Goal: Task Accomplishment & Management: Manage account settings

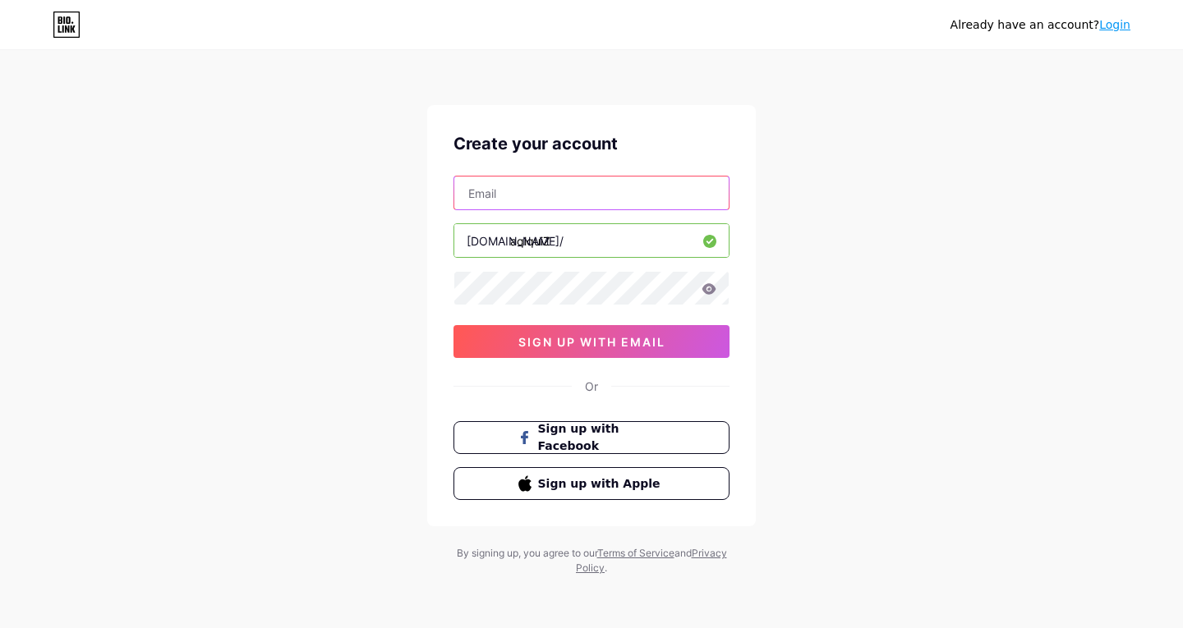
click at [522, 191] on input "text" at bounding box center [591, 193] width 274 height 33
type input "[EMAIL_ADDRESS][DOMAIN_NAME]"
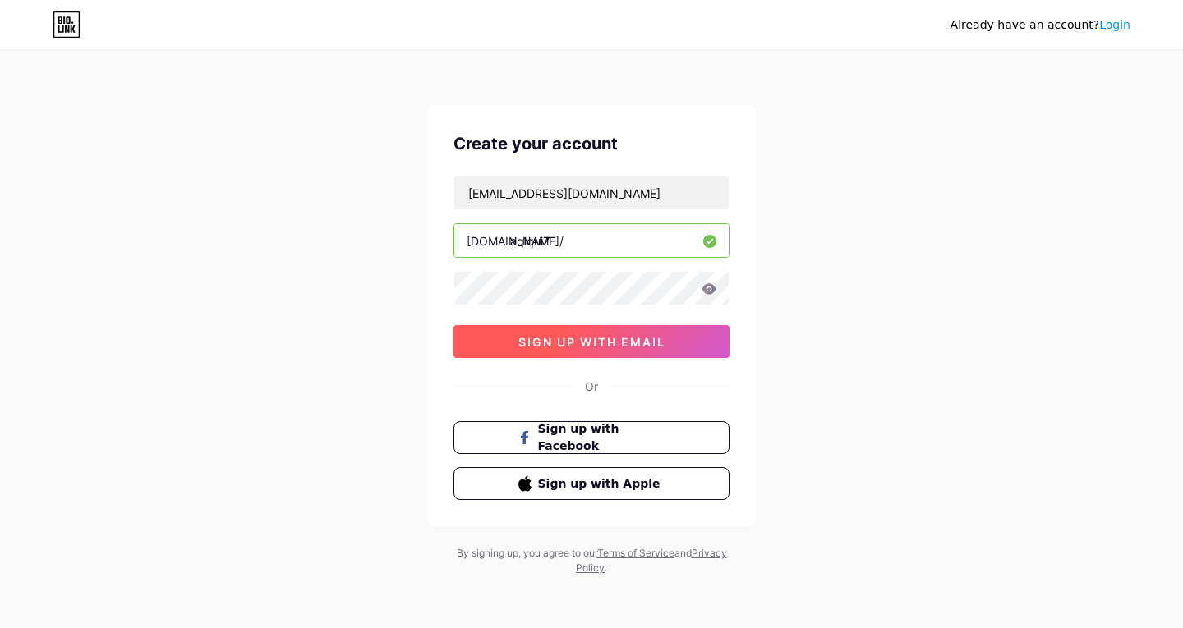
click at [571, 341] on span "sign up with email" at bounding box center [591, 342] width 147 height 14
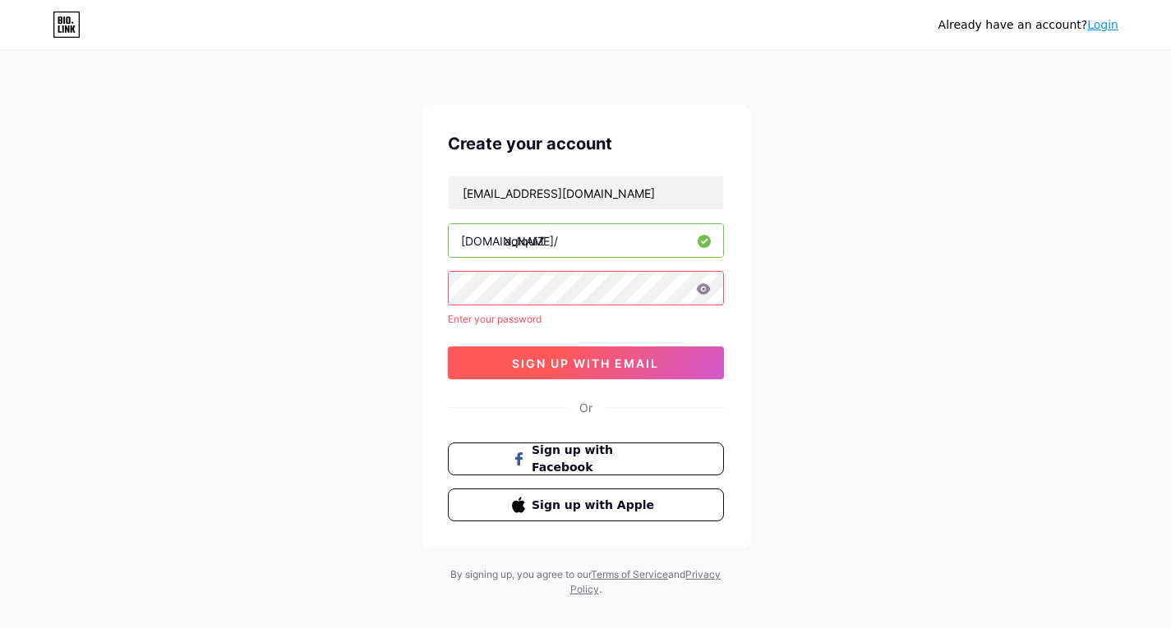
click at [553, 365] on span "sign up with email" at bounding box center [585, 364] width 147 height 14
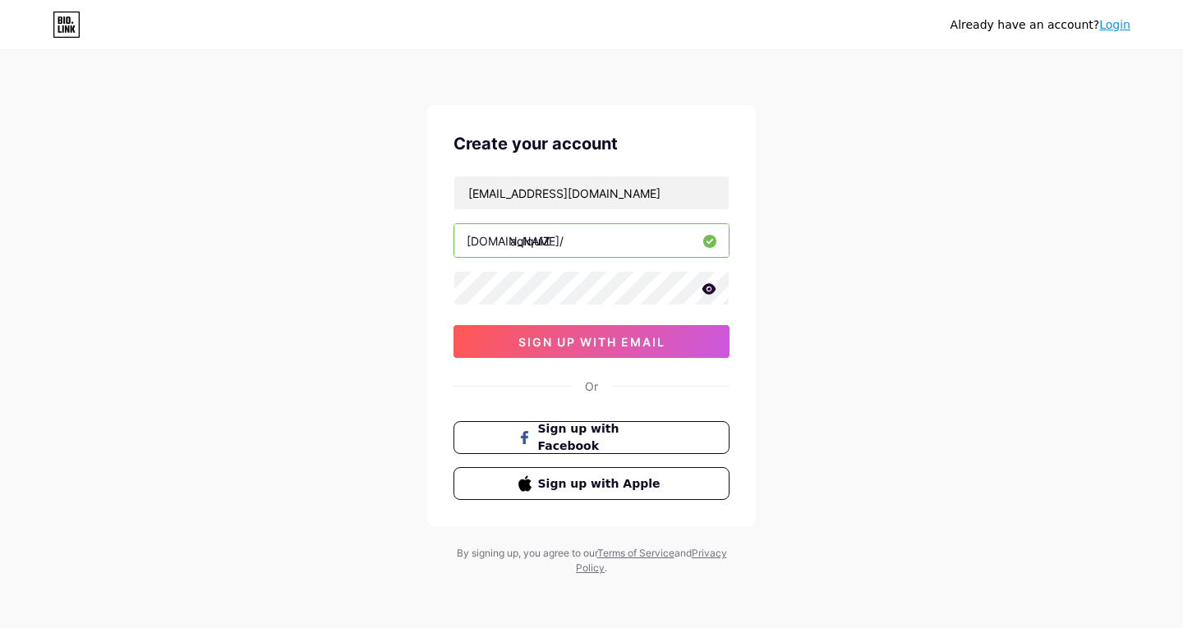
click at [713, 292] on icon at bounding box center [709, 288] width 14 height 11
click at [589, 341] on span "sign up with email" at bounding box center [591, 342] width 147 height 14
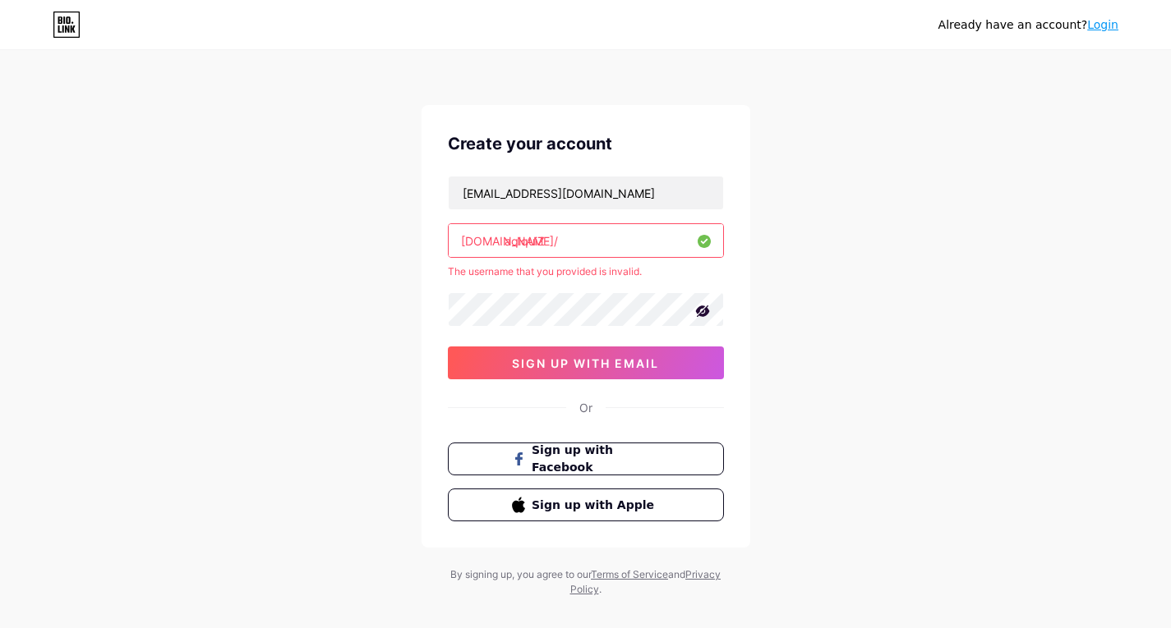
click at [552, 242] on input "aqlquiZ" at bounding box center [586, 240] width 274 height 33
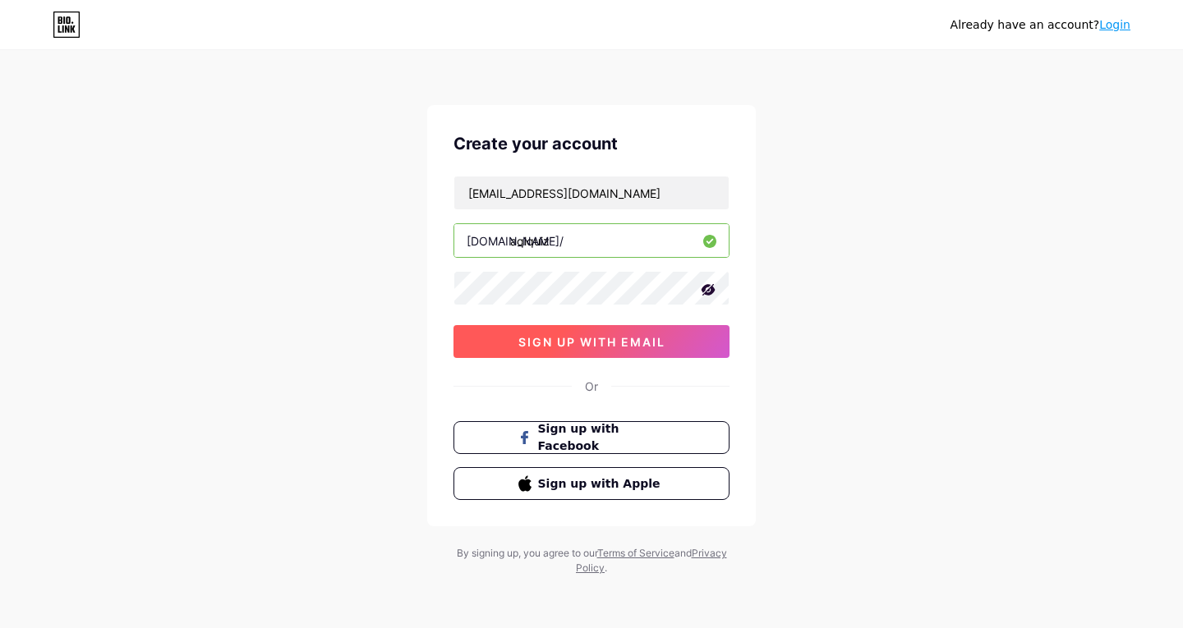
type input "aqlquiz"
click at [583, 338] on span "sign up with email" at bounding box center [591, 342] width 147 height 14
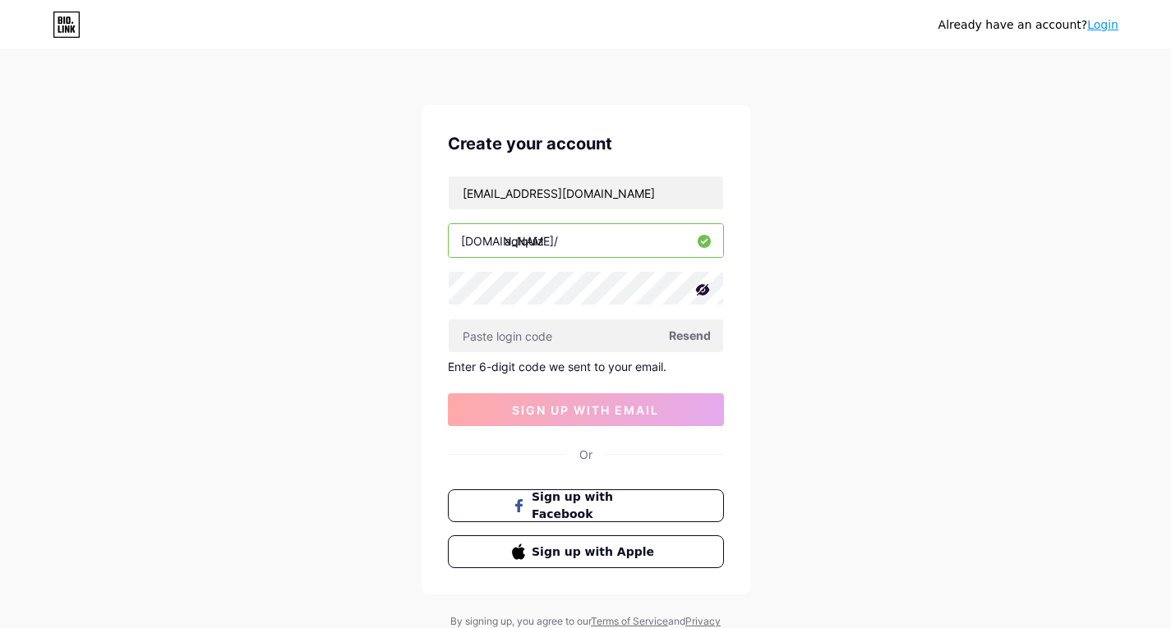
click at [684, 341] on span "Resend" at bounding box center [690, 335] width 42 height 17
click at [618, 498] on span "Sign up with Facebook" at bounding box center [595, 506] width 129 height 35
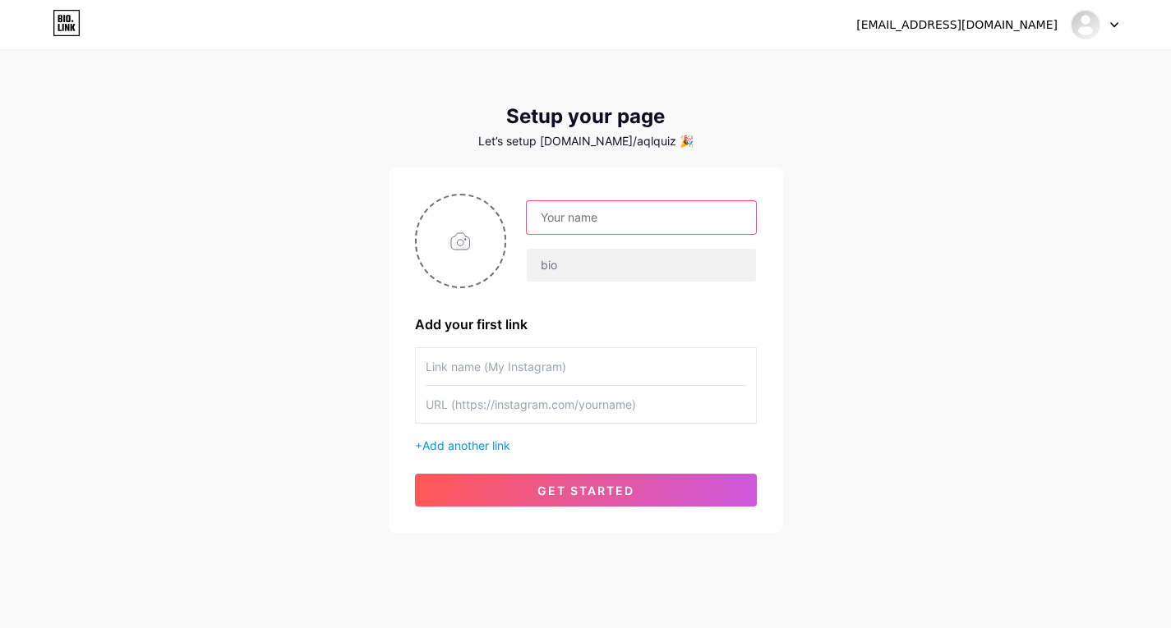
click at [612, 221] on input "text" at bounding box center [641, 217] width 228 height 33
click at [458, 241] on input "file" at bounding box center [460, 241] width 89 height 91
type input "C:\fakepath\AQL S9.jpg"
click at [559, 212] on input "text" at bounding box center [641, 217] width 228 height 33
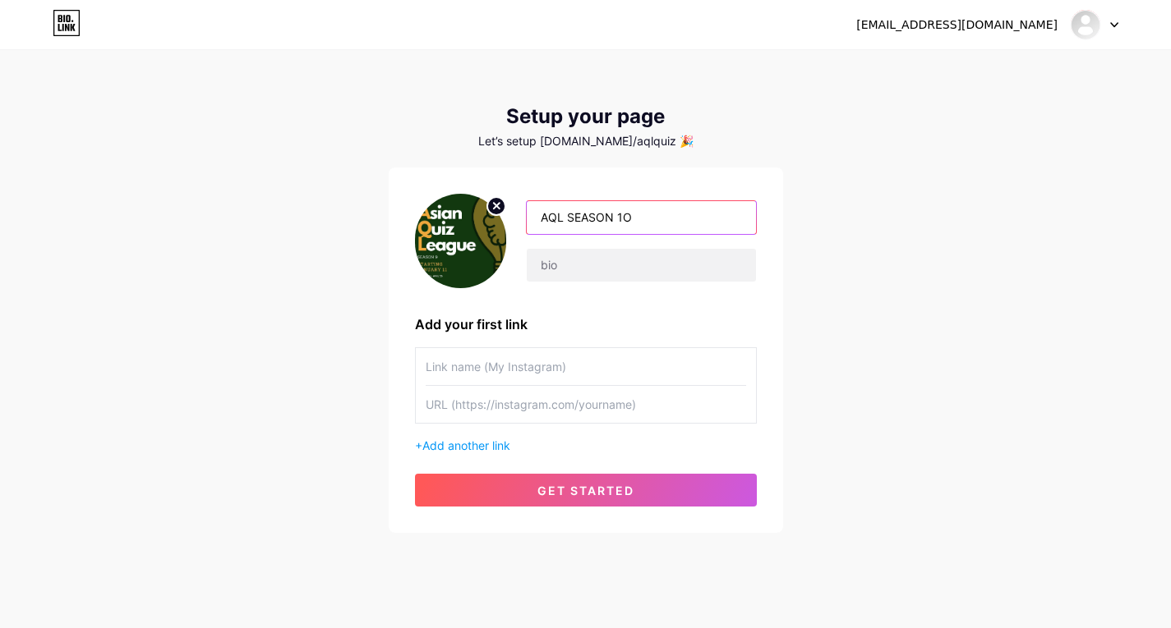
type input "AQL SEASON 1O"
click at [587, 246] on div "AQL SEASON 1O" at bounding box center [631, 241] width 250 height 82
click at [584, 271] on input "text" at bounding box center [641, 265] width 228 height 33
type input "a"
type input "Asian Quiz League"
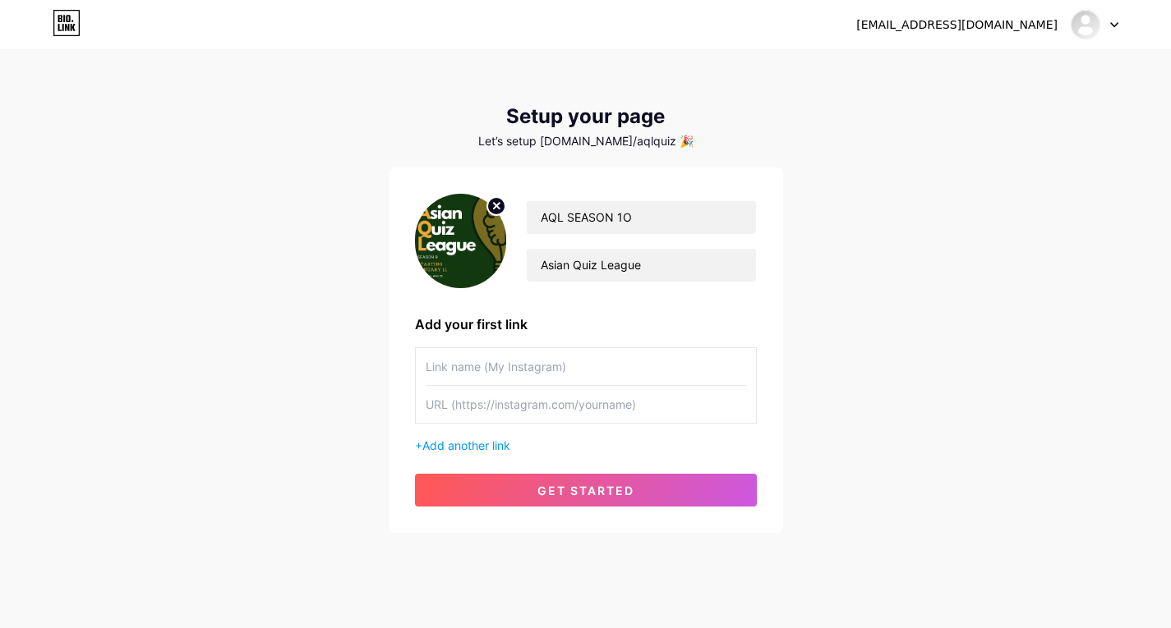
click at [495, 371] on input "text" at bounding box center [586, 366] width 320 height 37
type input "Current Draw"
click at [522, 410] on input "text" at bounding box center [586, 404] width 320 height 37
paste input "https://docs.google.com/spreadsheets/d/1xIogIJ-ISk7EY0iO-8AG-LlFgasJZKmPC7MRATT…"
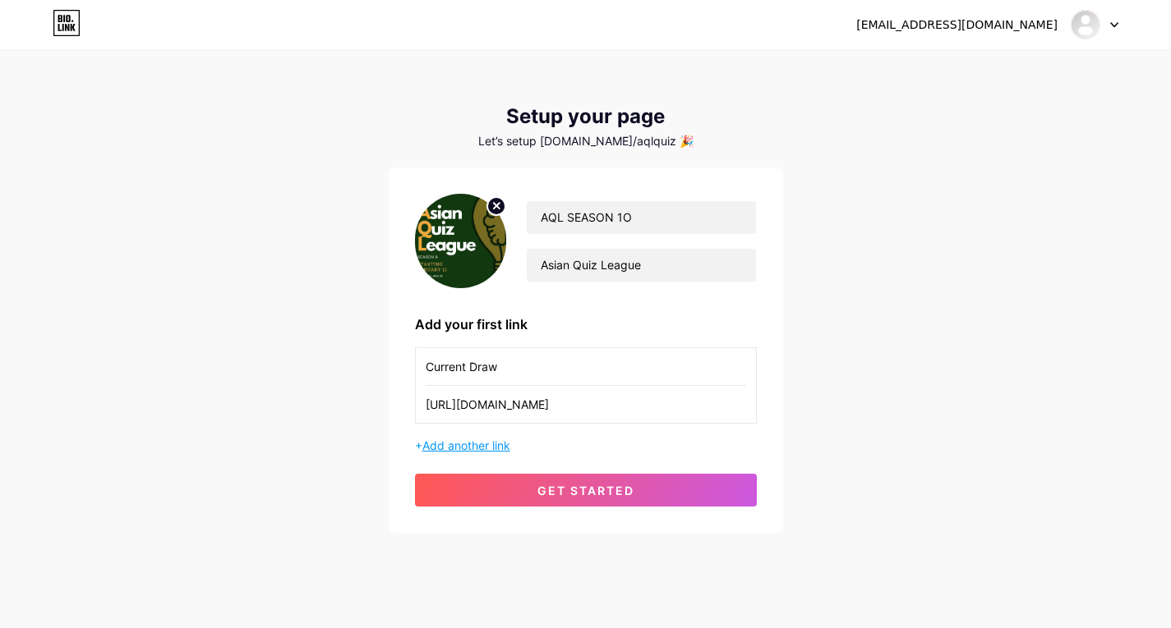
type input "https://docs.google.com/spreadsheets/d/1xIogIJ-ISk7EY0iO-8AG-LlFgasJZKmPC7MRATT…"
click at [508, 440] on span "Add another link" at bounding box center [466, 446] width 88 height 14
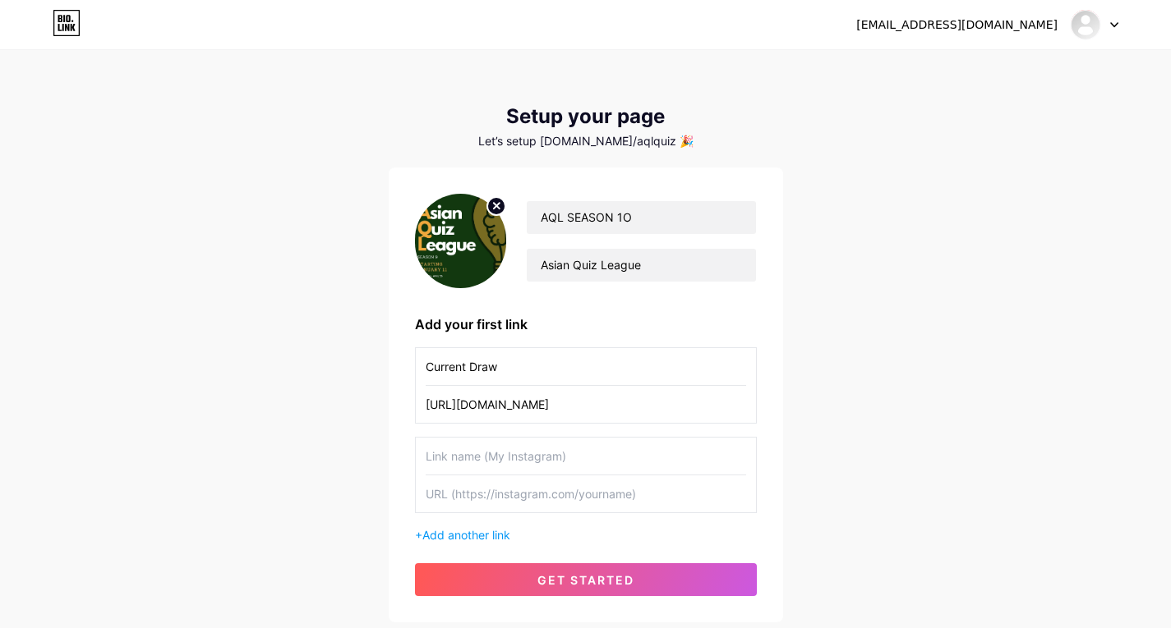
click at [528, 441] on input "text" at bounding box center [586, 456] width 320 height 37
type input "Schedule Your Game"
click at [476, 493] on input "text" at bounding box center [586, 494] width 320 height 37
paste input "https://docs.google.com/forms/d/e/1FAIpQLSfZDUnUHOphI4vXJTfnD4gmlxhDM_z7FqeAhHK…"
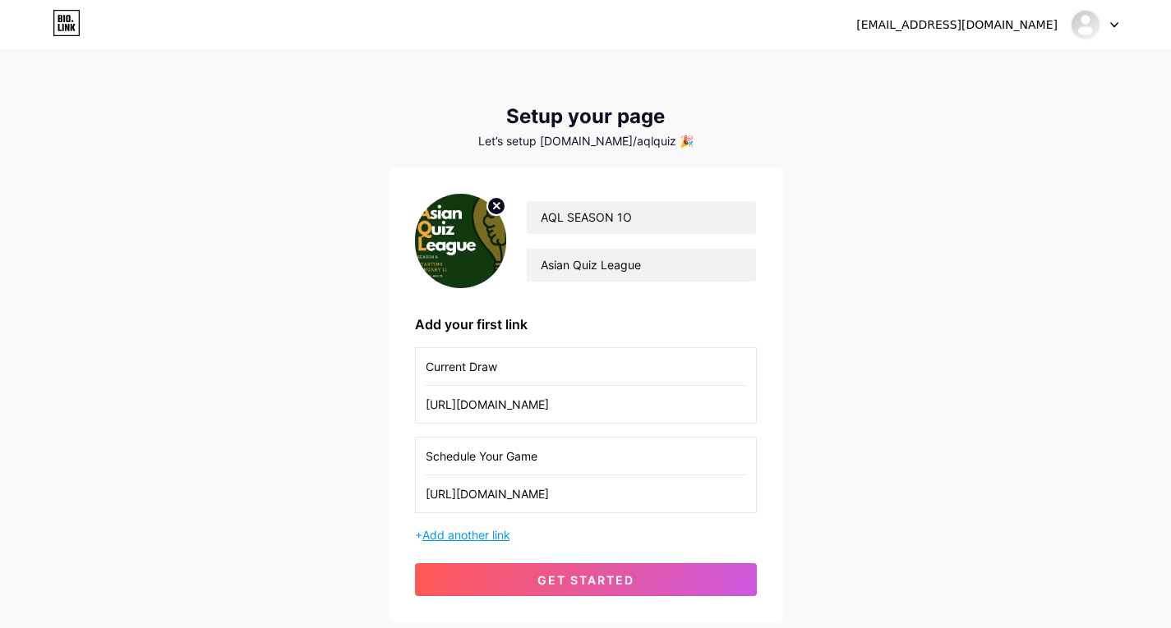
type input "https://docs.google.com/forms/d/e/1FAIpQLSfZDUnUHOphI4vXJTfnD4gmlxhDM_z7FqeAhHK…"
click at [480, 537] on span "Add another link" at bounding box center [466, 535] width 88 height 14
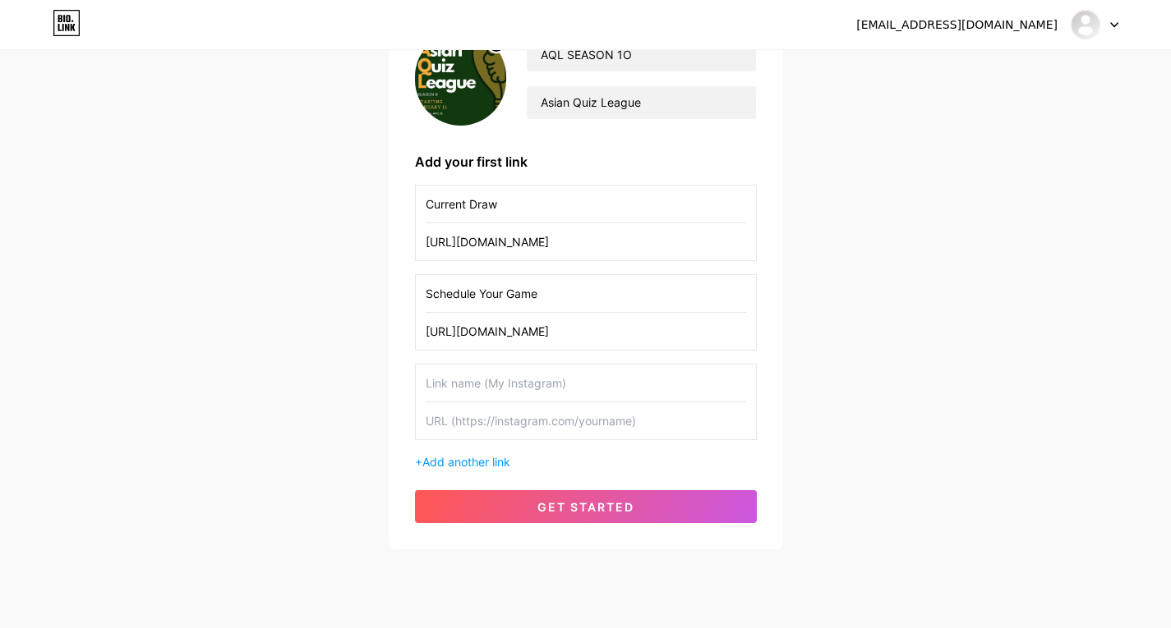
scroll to position [202, 0]
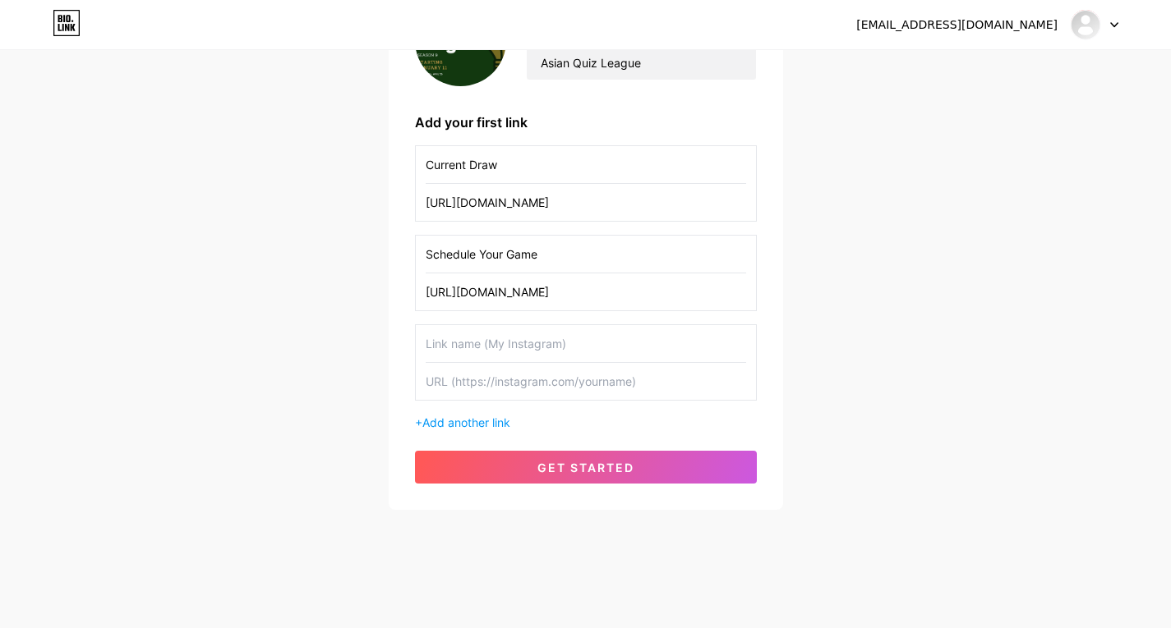
click at [491, 351] on input "text" at bounding box center [586, 343] width 320 height 37
type input "Sign up to Read"
click at [469, 378] on input "text" at bounding box center [586, 381] width 320 height 37
paste input "https://docs.google.com/spreadsheets/d/1xIogIJ-ISk7EY0iO-8AG-LlFgasJZKmPC7MRATT…"
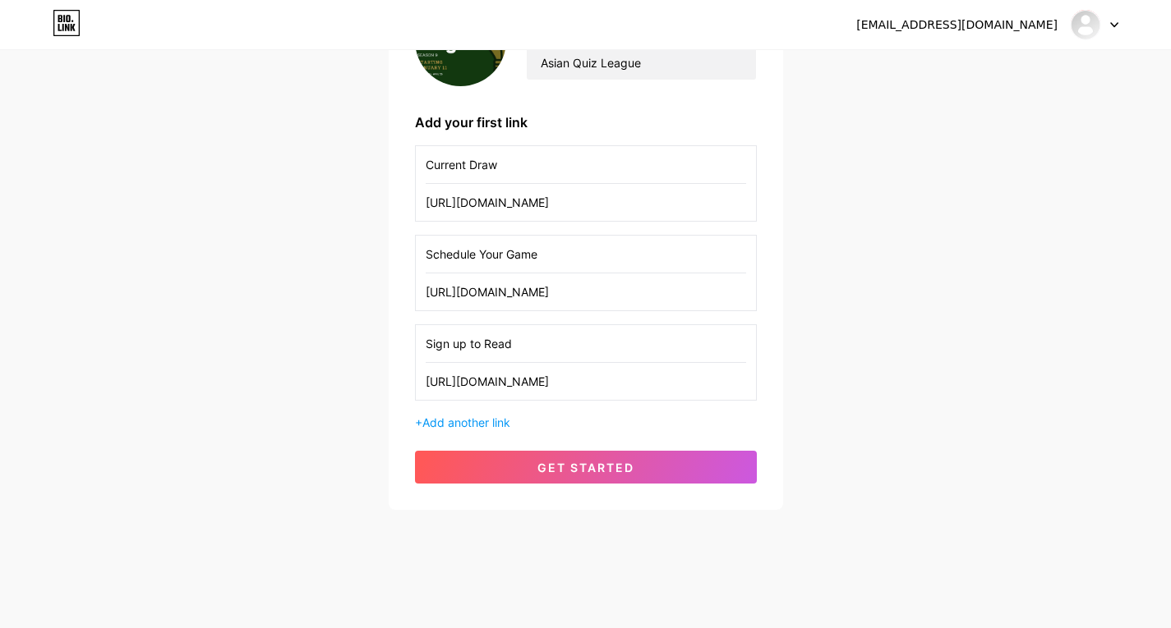
type input "https://docs.google.com/spreadsheets/d/1xIogIJ-ISk7EY0iO-8AG-LlFgasJZKmPC7MRATT…"
click at [472, 414] on div "Current Draw https://docs.google.com/spreadsheets/d/1xIogIJ-ISk7EY0iO-8AG-LlFga…" at bounding box center [586, 288] width 342 height 286
click at [472, 422] on span "Add another link" at bounding box center [466, 423] width 88 height 14
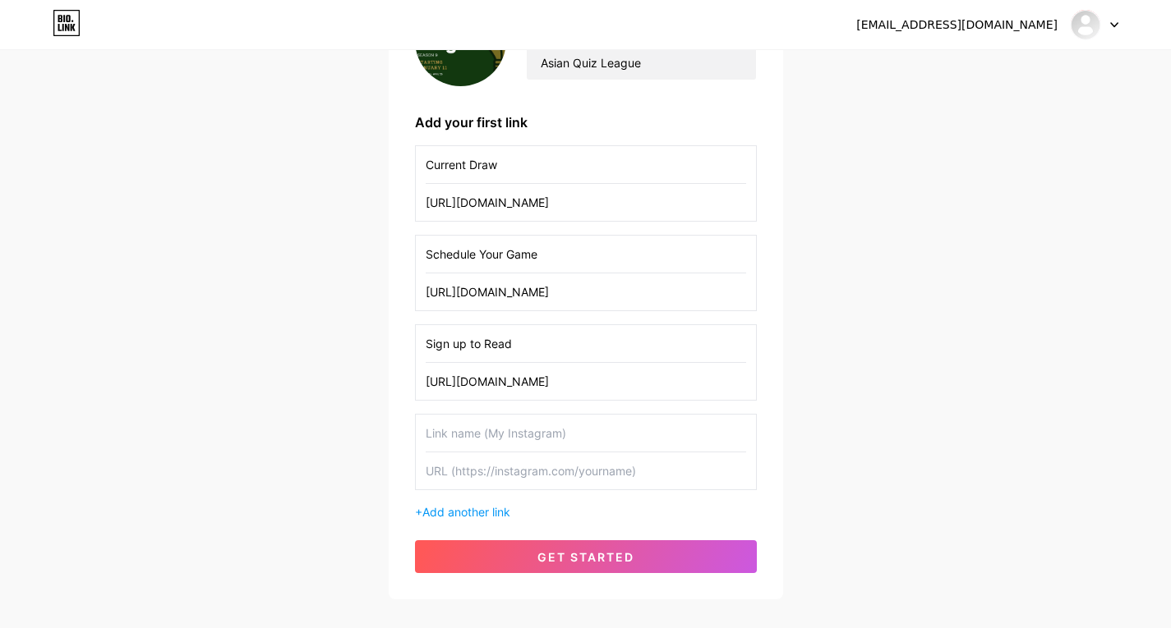
click at [478, 434] on input "text" at bounding box center [586, 433] width 320 height 37
type input "Quiz Archive"
click at [506, 466] on input "text" at bounding box center [586, 471] width 320 height 37
paste input "https://aqlquiz.com/archive-login"
type input "https://aqlquiz.com/archive-login"
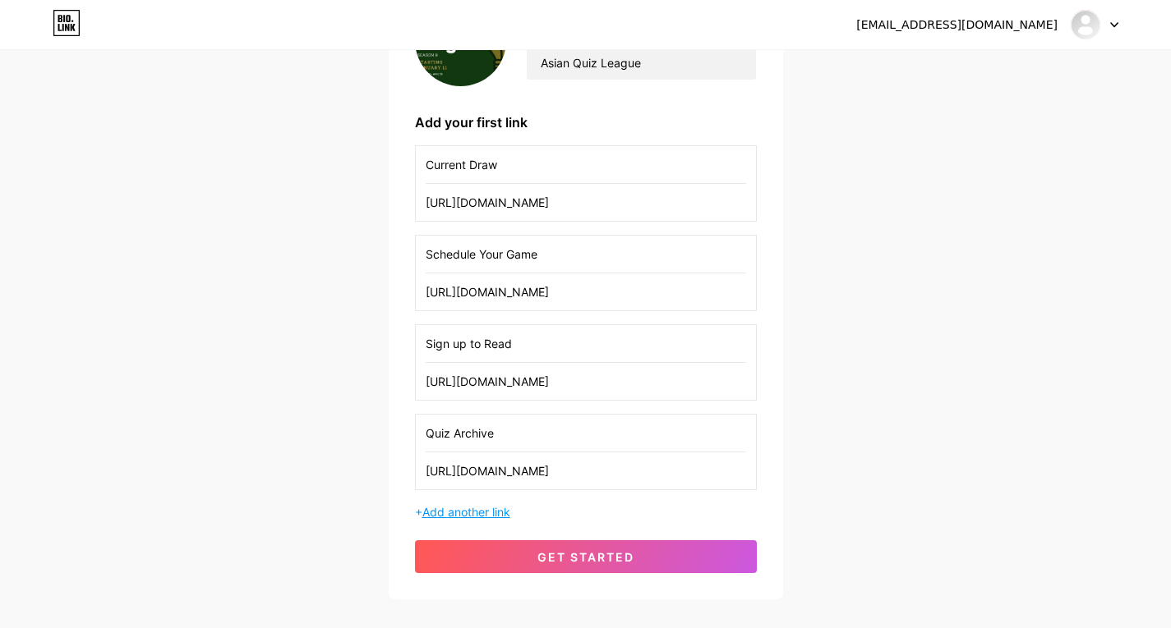
click at [476, 511] on span "Add another link" at bounding box center [466, 512] width 88 height 14
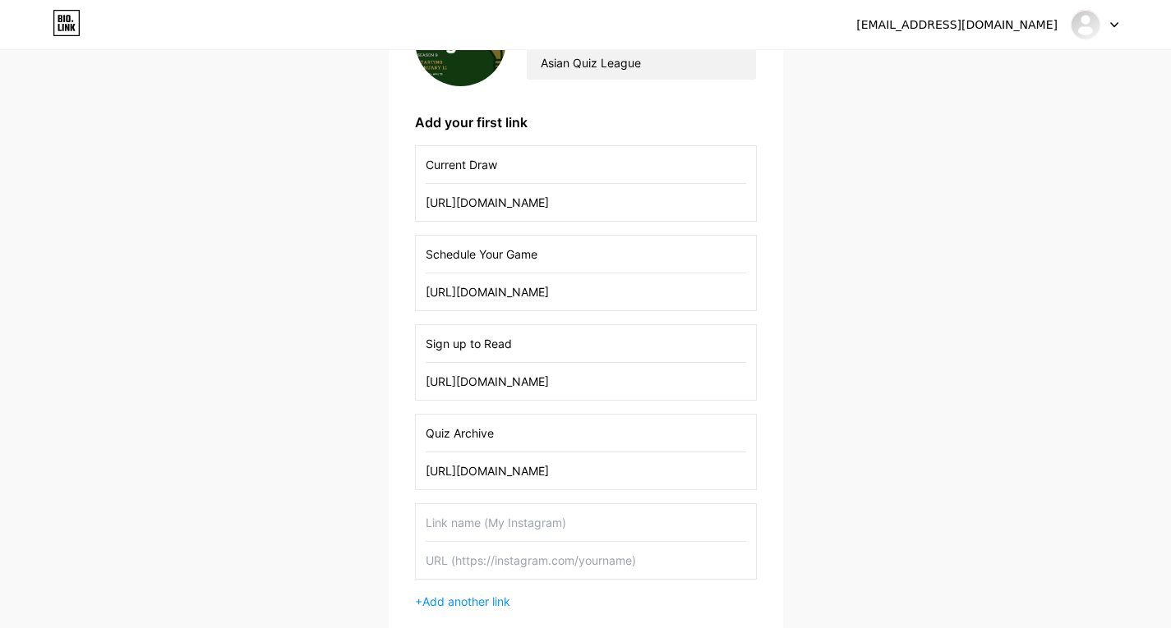
click at [477, 528] on input "text" at bounding box center [586, 522] width 320 height 37
type input "AQL Season 10 Team Roster"
click at [486, 559] on input "text" at bounding box center [586, 560] width 320 height 37
paste input "https://docs.google.com/spreadsheets/d/1xIogIJ-ISk7EY0iO-8AG-LlFgasJZKmPC7MRATT…"
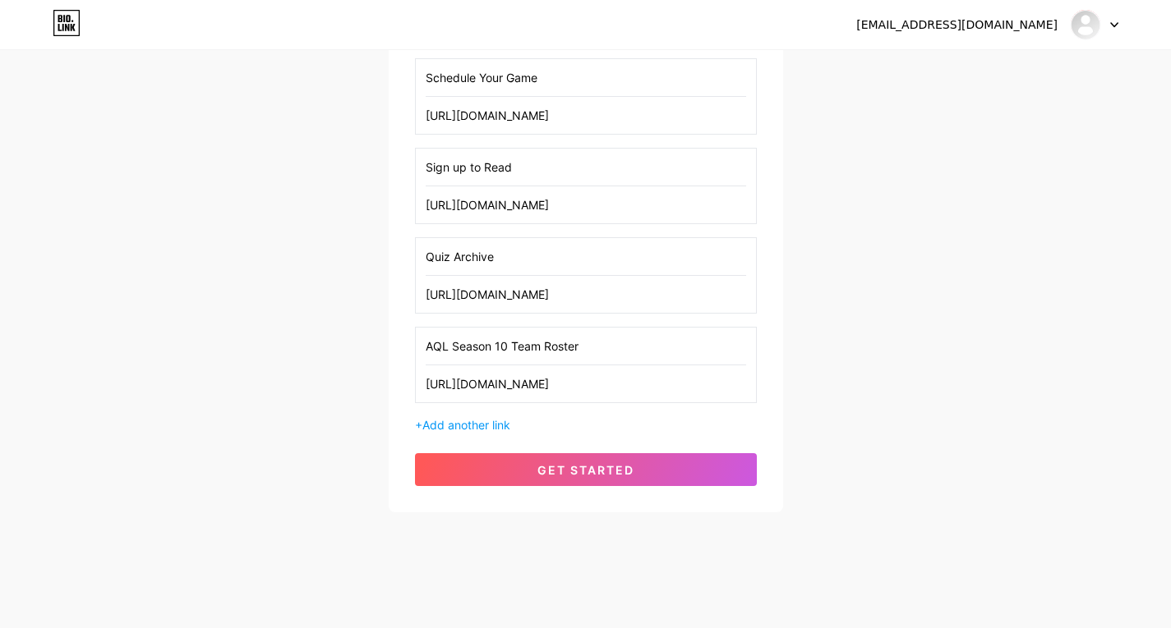
scroll to position [381, 0]
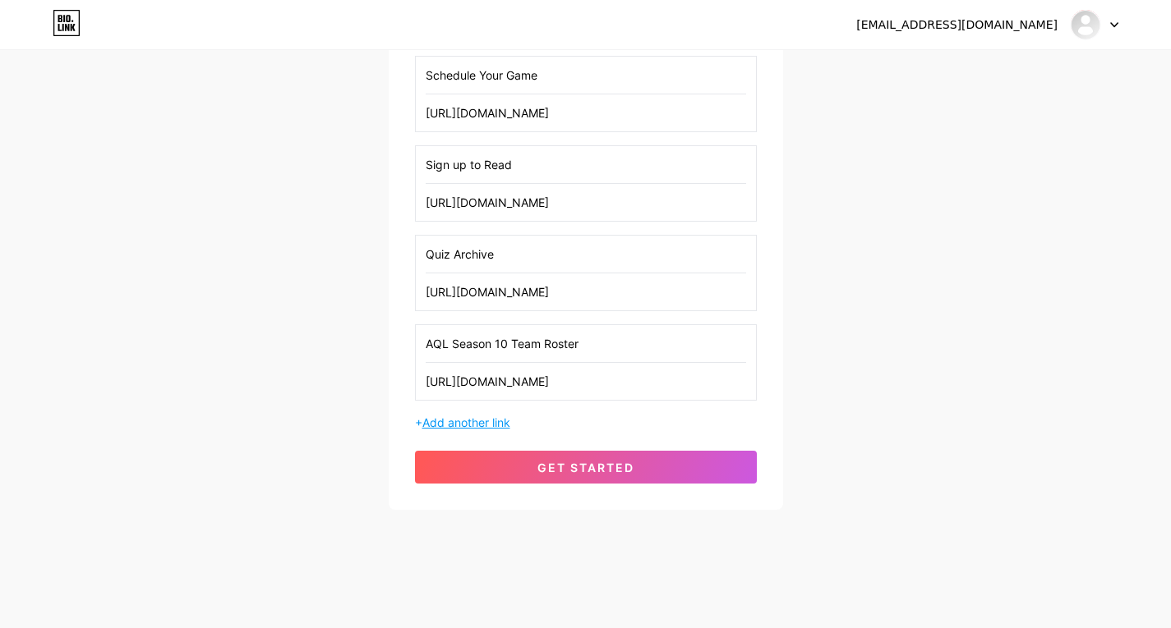
type input "https://docs.google.com/spreadsheets/d/1xIogIJ-ISk7EY0iO-8AG-LlFgasJZKmPC7MRATT…"
click at [481, 418] on span "Add another link" at bounding box center [466, 423] width 88 height 14
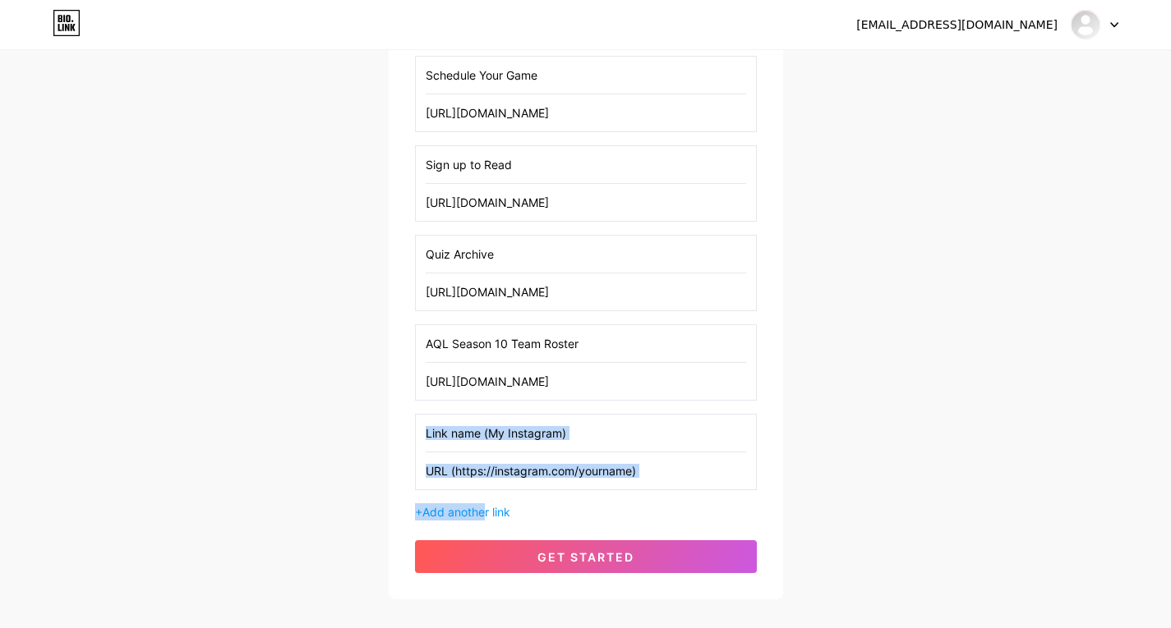
drag, startPoint x: 489, startPoint y: 511, endPoint x: 807, endPoint y: 383, distance: 343.5
click at [915, 393] on div "movinmiranda@yahoo.com Dashboard Logout Setup your page Let’s setup bio.link/aq…" at bounding box center [585, 135] width 1171 height 1033
click at [646, 429] on input "text" at bounding box center [586, 433] width 320 height 37
click at [580, 434] on input "text" at bounding box center [586, 433] width 320 height 37
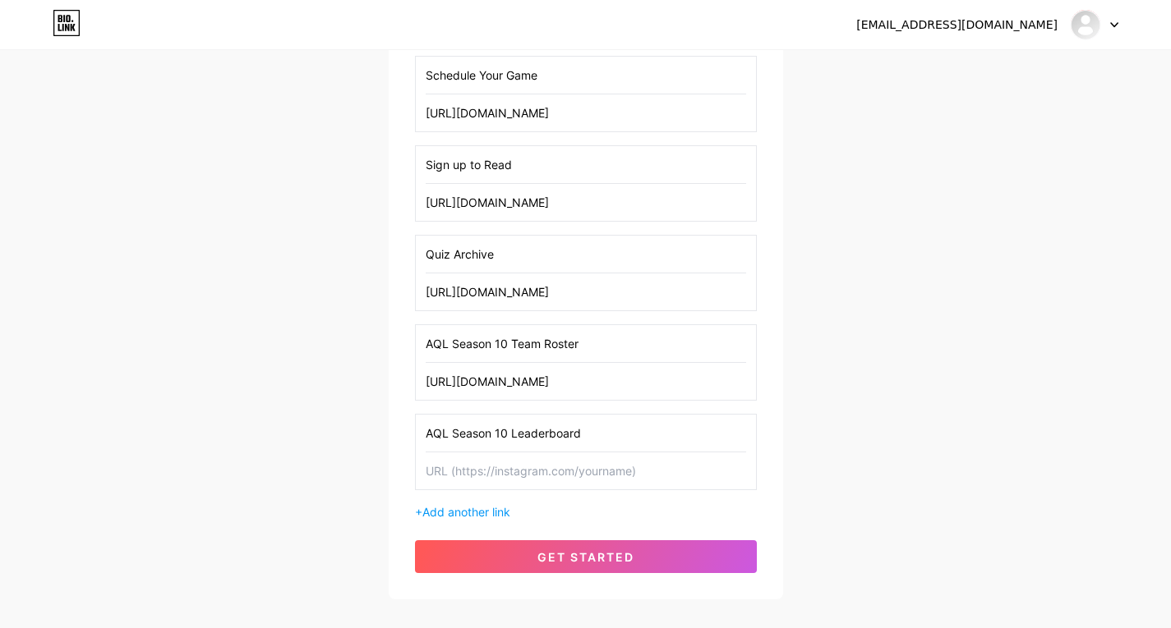
type input "AQL Season 10 Leaderboard"
click at [523, 462] on input "text" at bounding box center [586, 471] width 320 height 37
paste input "https://aqlquiz.com/scores/10"
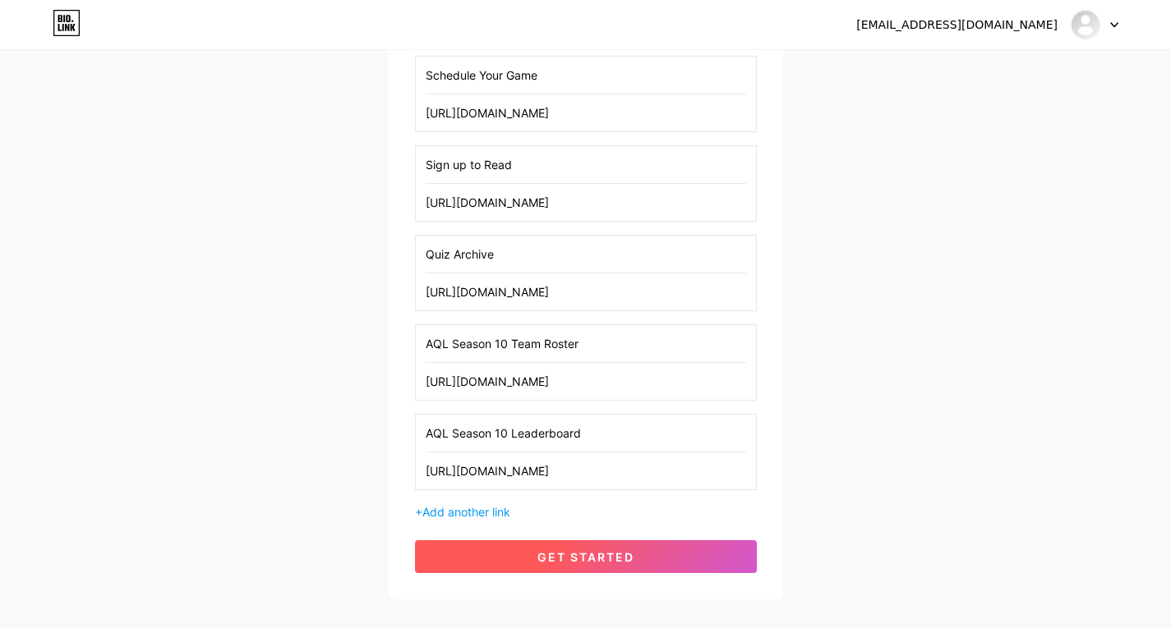
type input "https://aqlquiz.com/scores/10"
click at [566, 560] on span "get started" at bounding box center [585, 557] width 97 height 14
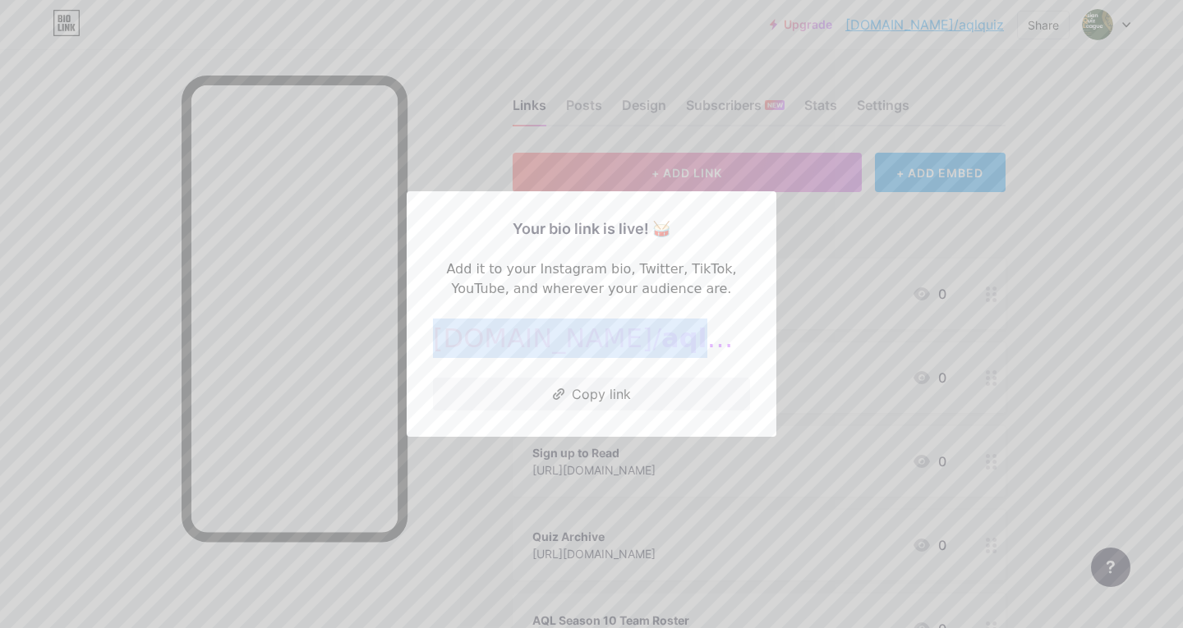
drag, startPoint x: 498, startPoint y: 338, endPoint x: 697, endPoint y: 357, distance: 199.6
click at [697, 357] on div "bio.link/ aqlquiz" at bounding box center [591, 338] width 317 height 39
copy div "bio.link/ aqlquiz"
click at [850, 237] on div at bounding box center [591, 314] width 1183 height 628
